Goal: Check status: Check status

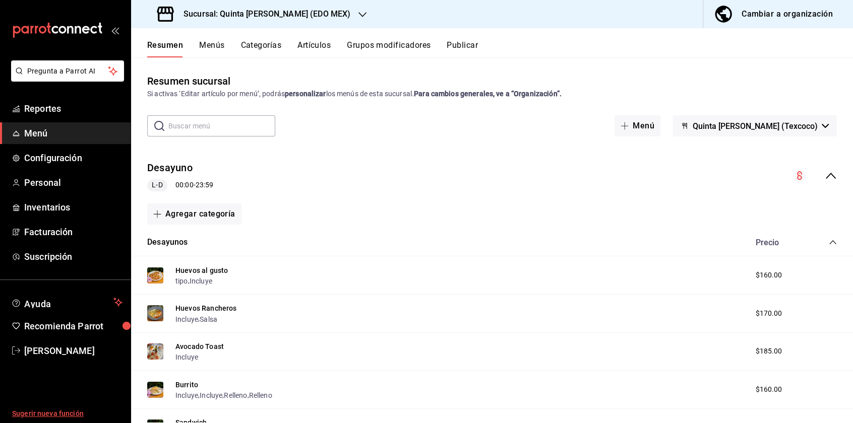
scroll to position [61, 0]
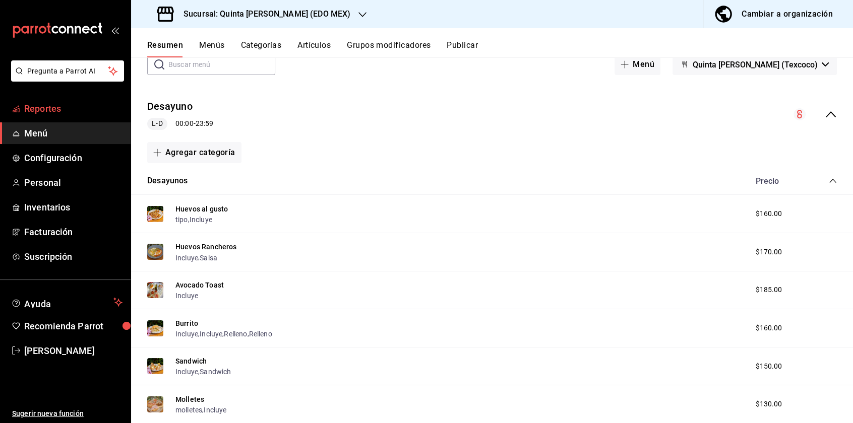
click at [55, 107] on span "Reportes" at bounding box center [73, 109] width 98 height 14
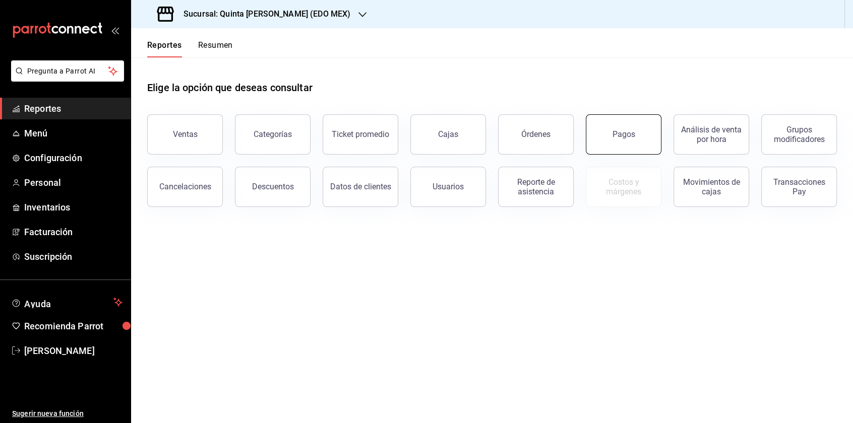
click at [597, 129] on button "Pagos" at bounding box center [624, 134] width 76 height 40
